Goal: Information Seeking & Learning: Check status

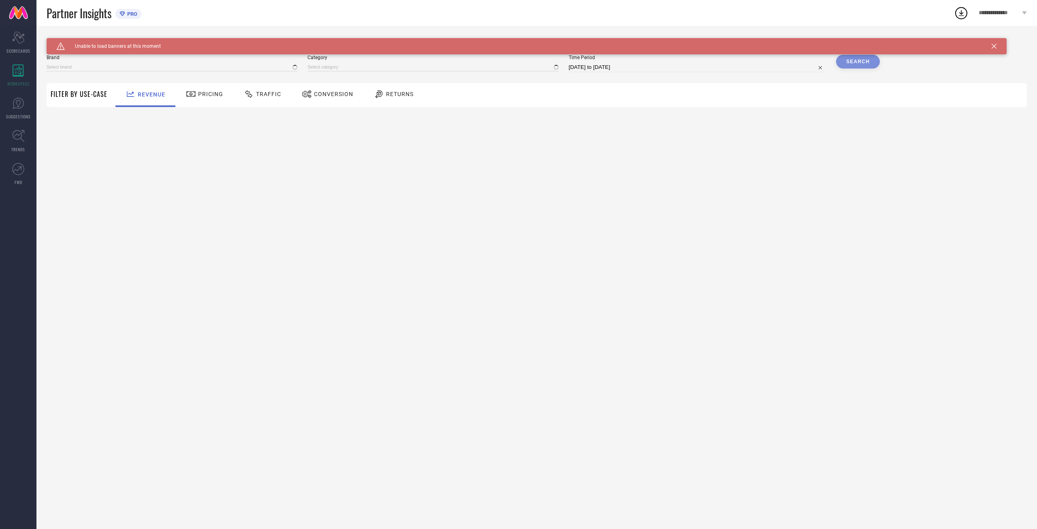
type input "AVANT"
type input "All"
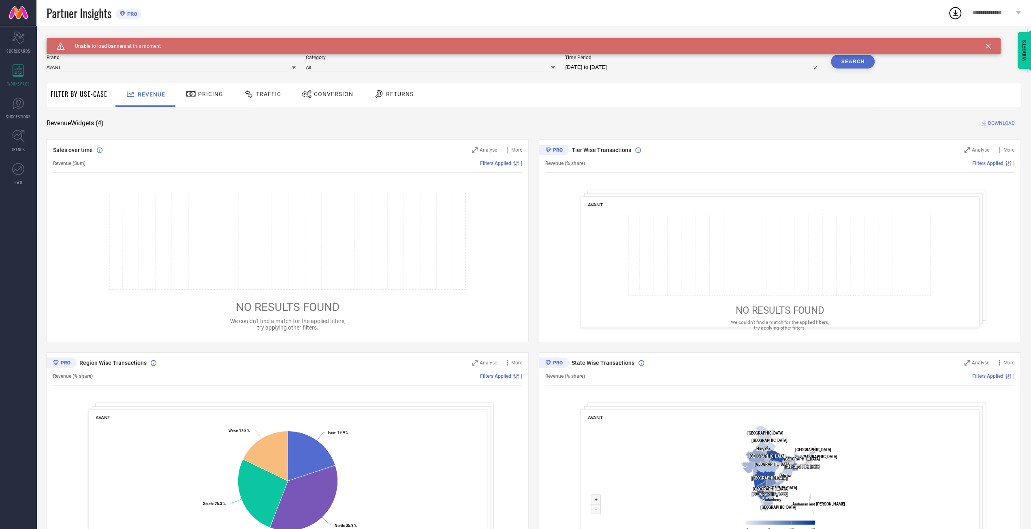
click at [984, 45] on div "Caution Created with Sketch. Unable to load banners at this moment" at bounding box center [524, 46] width 954 height 16
click at [988, 45] on icon at bounding box center [988, 46] width 5 height 5
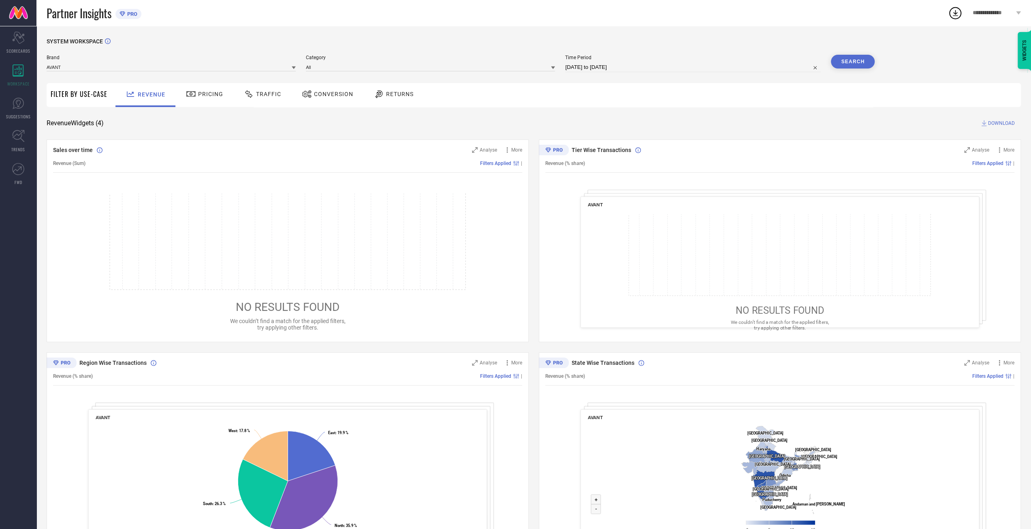
click at [854, 64] on button "Search" at bounding box center [853, 62] width 44 height 14
click at [267, 92] on span "Traffic" at bounding box center [268, 94] width 25 height 6
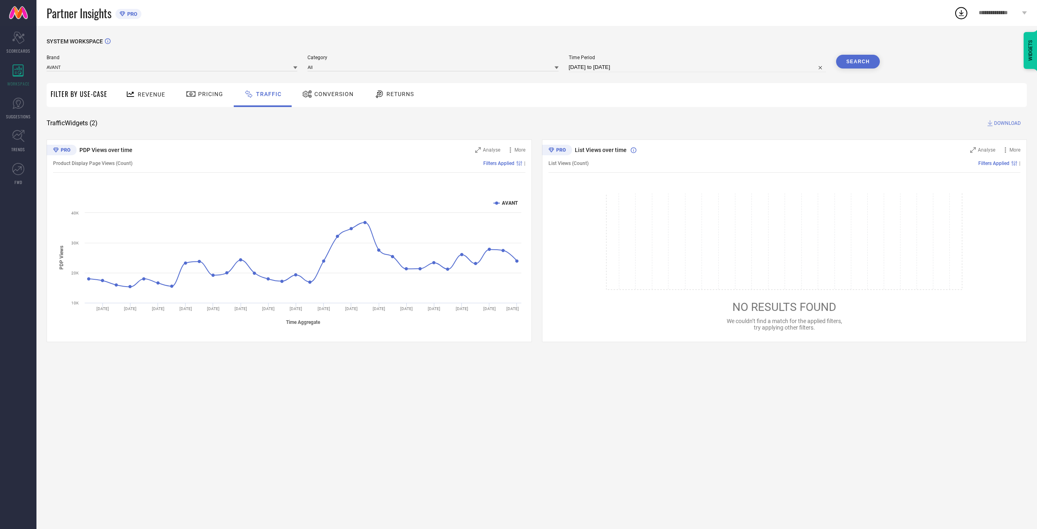
click at [845, 65] on button "Search" at bounding box center [858, 62] width 44 height 14
click at [377, 9] on div "Partner Insights PRO" at bounding box center [501, 13] width 908 height 26
select select "8"
select select "2025"
select select "9"
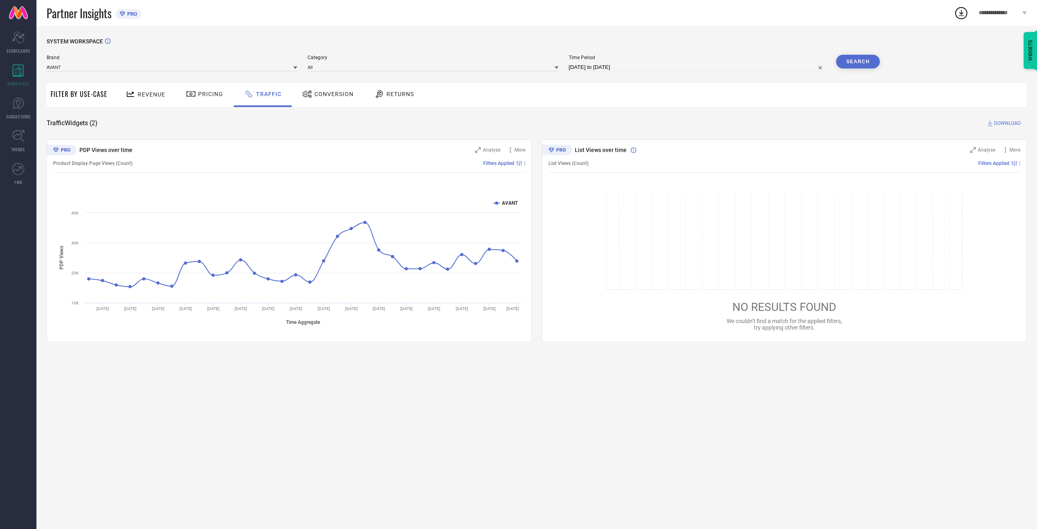
select select "2025"
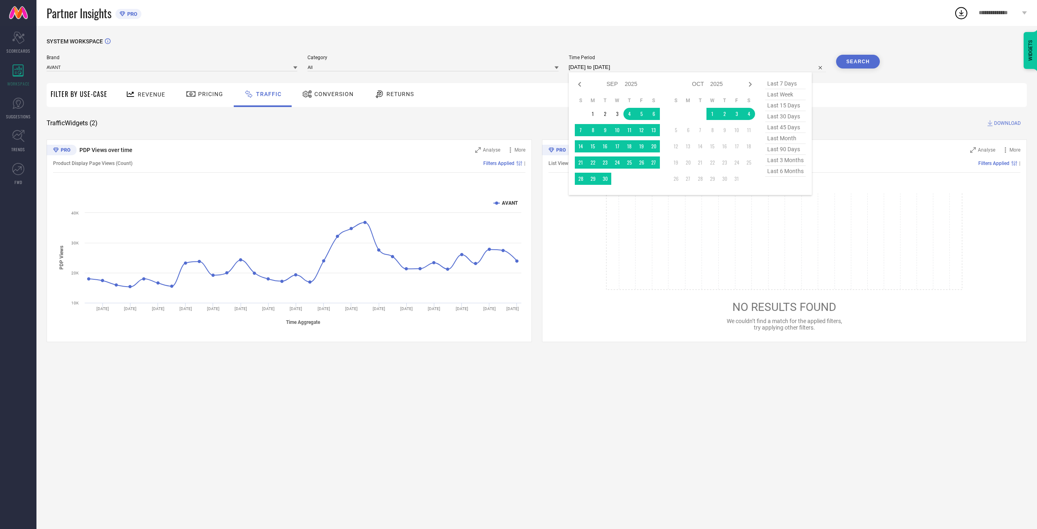
click at [624, 68] on input "[DATE] to [DATE]" at bounding box center [697, 67] width 257 height 10
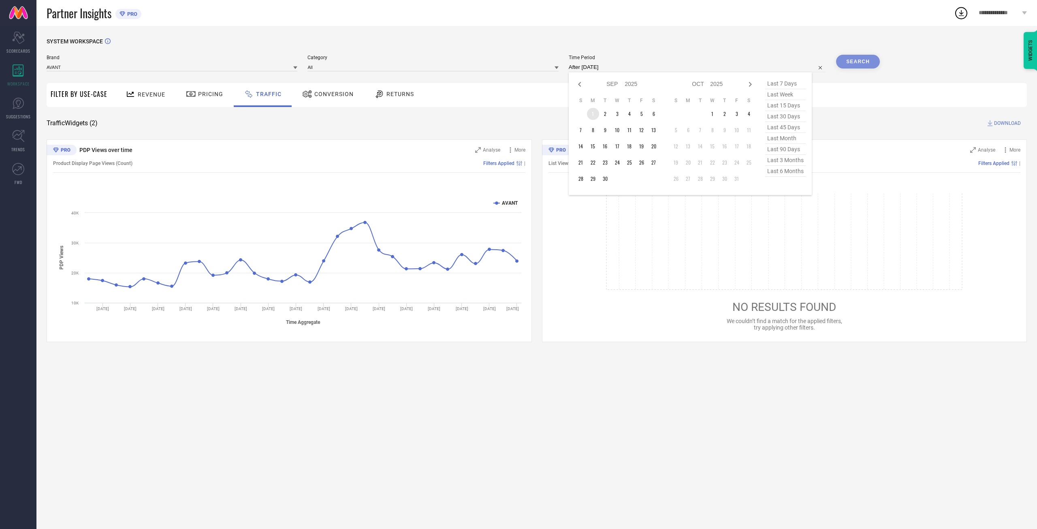
click at [593, 114] on td "1" at bounding box center [593, 114] width 12 height 12
type input "[DATE] to [DATE]"
click at [861, 63] on button "Search" at bounding box center [858, 62] width 44 height 14
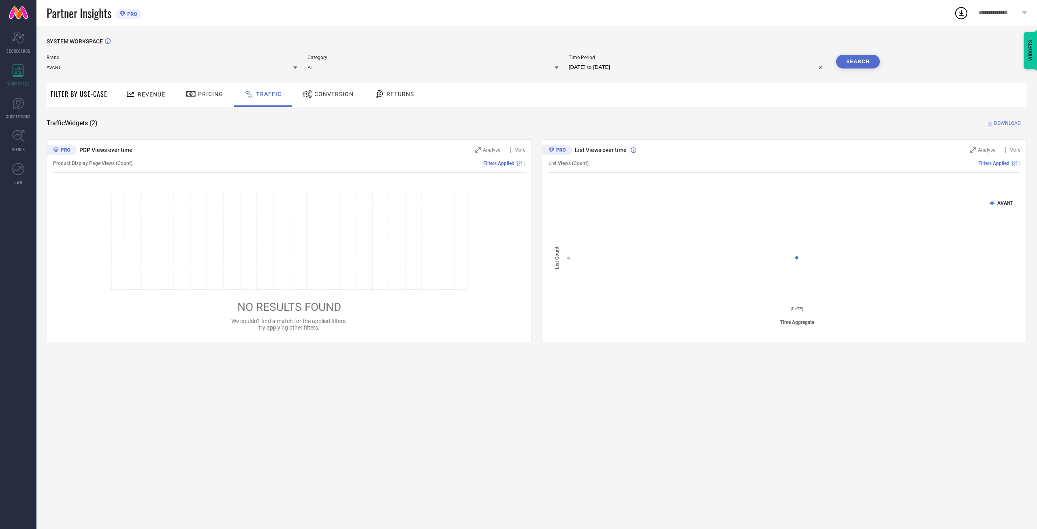
drag, startPoint x: 274, startPoint y: 317, endPoint x: 315, endPoint y: 322, distance: 41.2
click at [315, 322] on div "NO RESULTS FOUND We couldn’t find a match for the applied filters, try applying…" at bounding box center [289, 261] width 396 height 137
click at [812, 286] on rect at bounding box center [785, 262] width 473 height 138
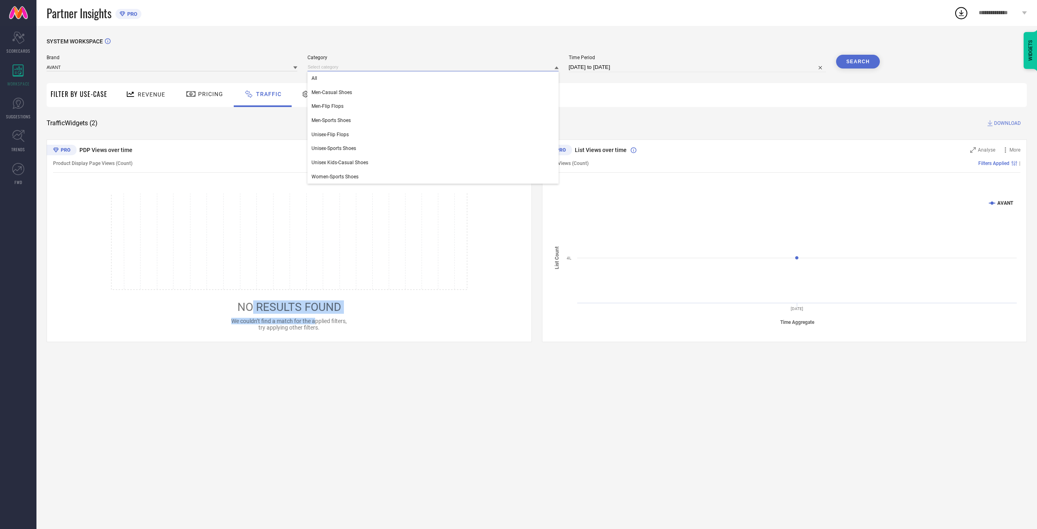
click at [345, 65] on input at bounding box center [433, 67] width 251 height 9
click at [626, 68] on input "[DATE] to [DATE]" at bounding box center [697, 67] width 257 height 10
select select "8"
select select "2025"
select select "9"
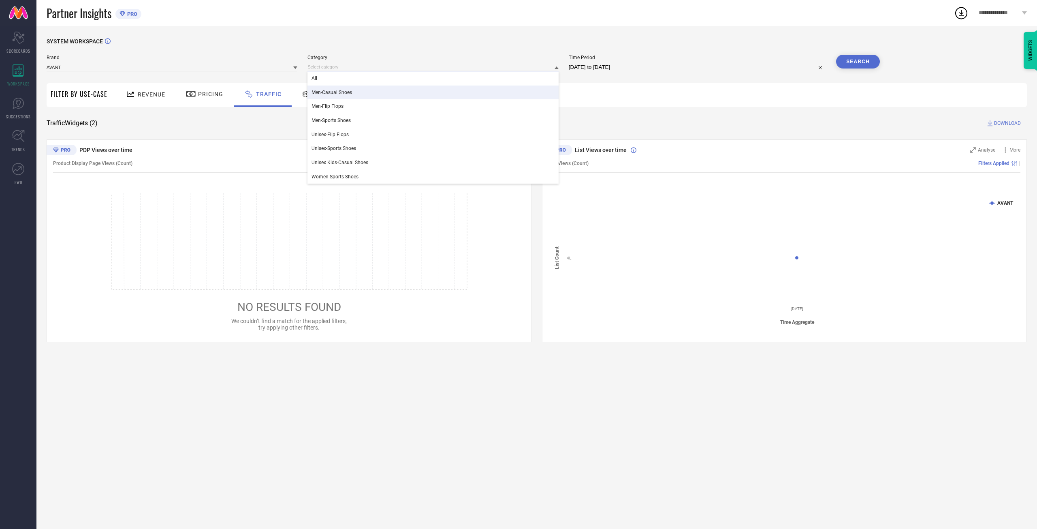
select select "2025"
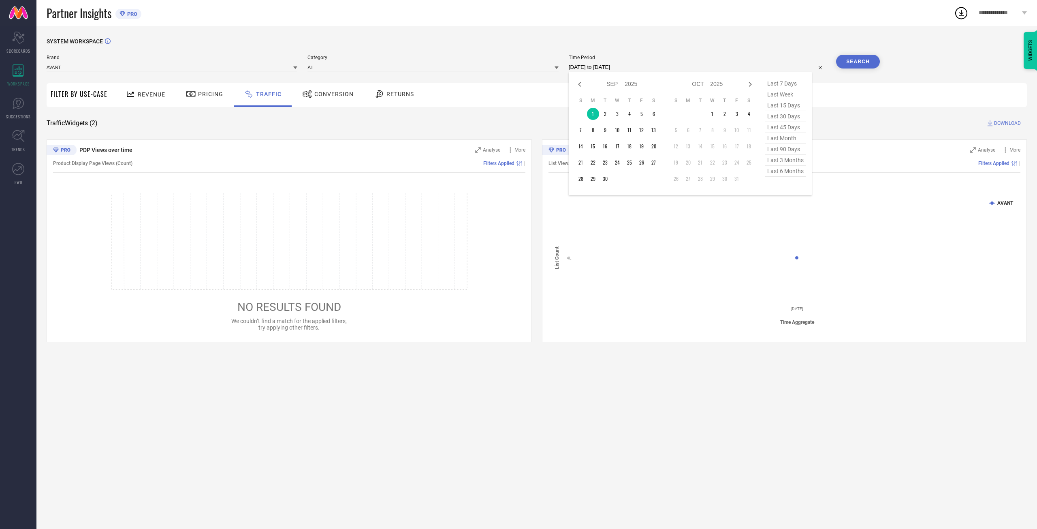
drag, startPoint x: 217, startPoint y: 2, endPoint x: 218, endPoint y: 9, distance: 7.3
click at [217, 2] on div "Partner Insights PRO" at bounding box center [501, 13] width 908 height 26
